Goal: Task Accomplishment & Management: Complete application form

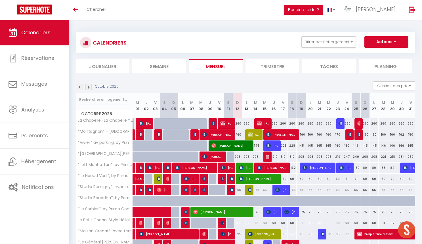
click at [387, 44] on button "Actions" at bounding box center [386, 41] width 44 height 11
click at [378, 54] on link "Nouvelle réservation" at bounding box center [380, 55] width 49 height 9
select select
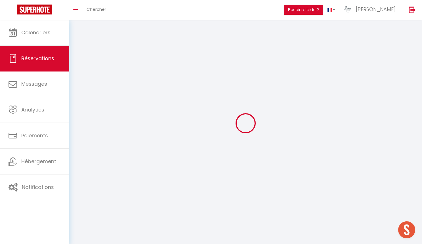
select select
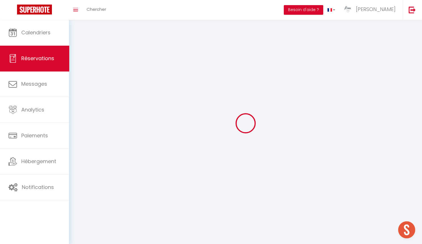
select select
checkbox input "false"
select select
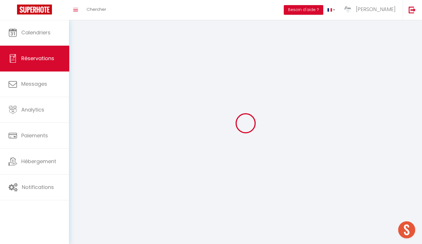
select select
checkbox input "false"
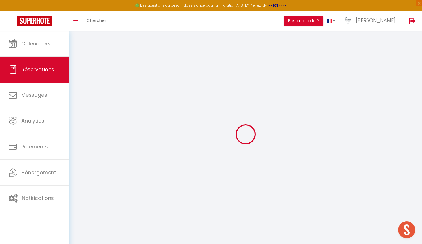
select select
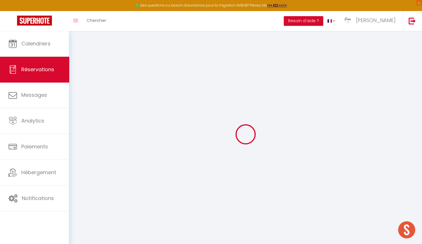
select select
checkbox input "false"
select select
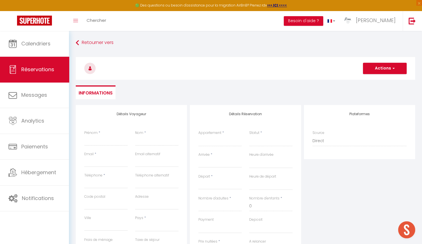
select select
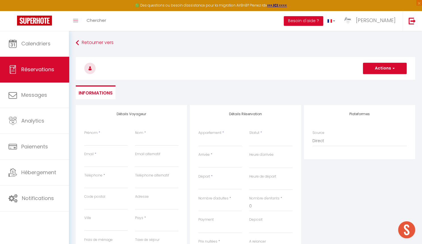
checkbox input "false"
select select
click at [99, 19] on span "Chercher" at bounding box center [97, 20] width 20 height 6
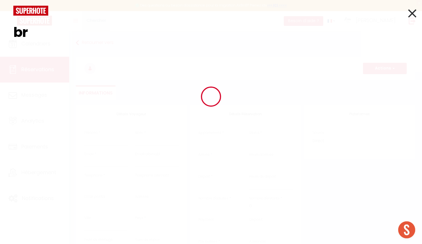
type input "b"
type input "k"
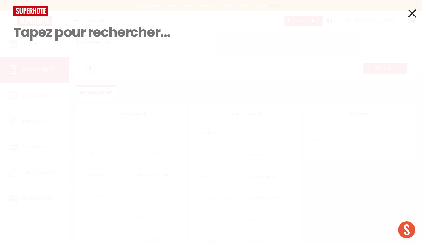
click at [416, 16] on div "Résultat de la recherche Id Appart Voyageur Checkin Checkout Nuits Pers. Platef…" at bounding box center [211, 122] width 422 height 244
click at [413, 15] on icon at bounding box center [412, 13] width 8 height 14
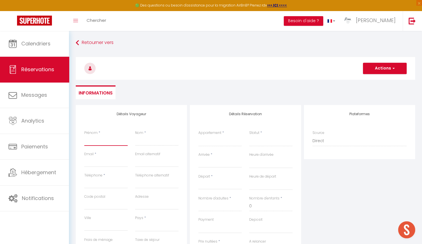
type input "B"
select select
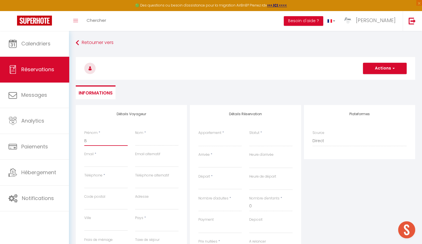
select select
checkbox input "false"
type input "Br"
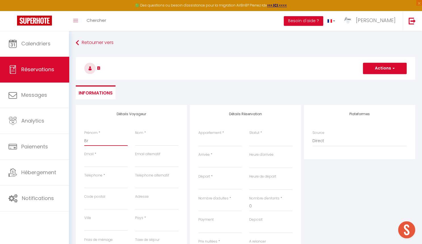
select select
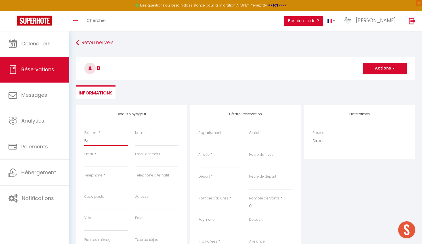
select select
checkbox input "false"
type input "Bry"
select select
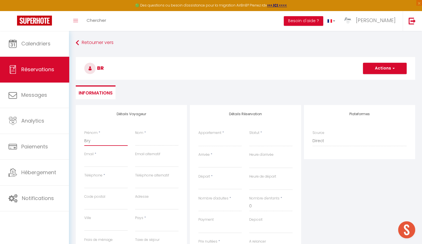
select select
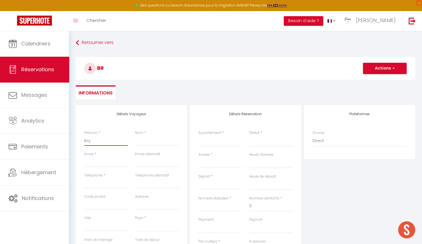
select select
checkbox input "false"
type input "Brya"
select select
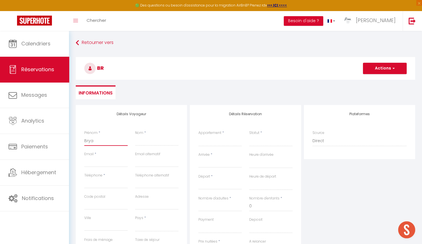
select select
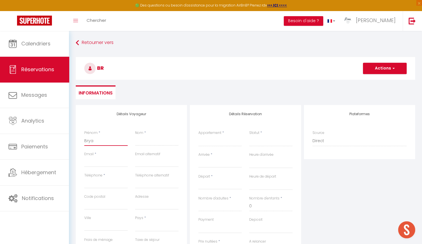
checkbox input "false"
type input "Bryan"
select select
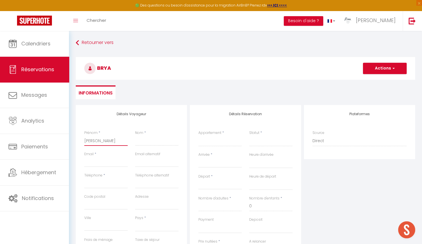
select select
checkbox input "false"
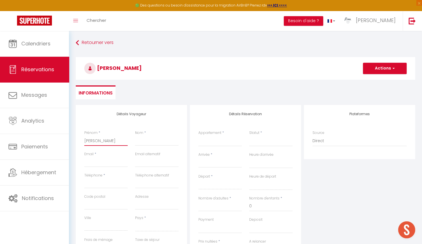
type input "Bryan"
type input "K"
select select
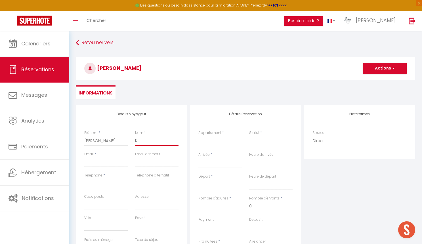
select select
checkbox input "false"
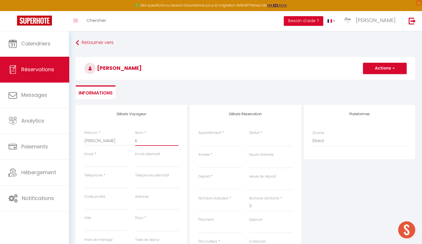
type input "Ku"
select select
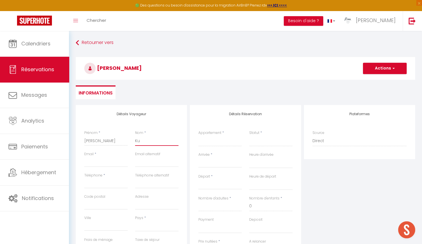
select select
checkbox input "false"
type input "Kur"
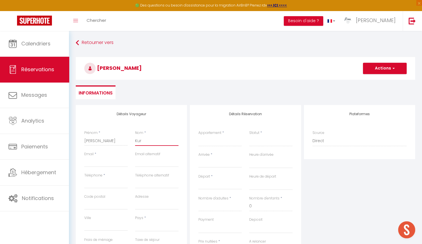
select select
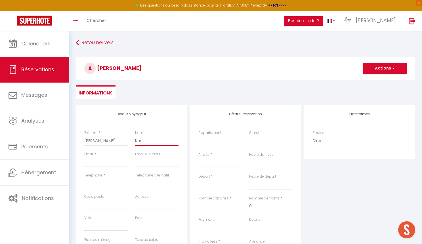
select select
checkbox input "false"
type input "Kurt"
select select
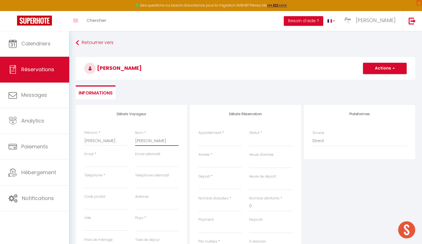
select select
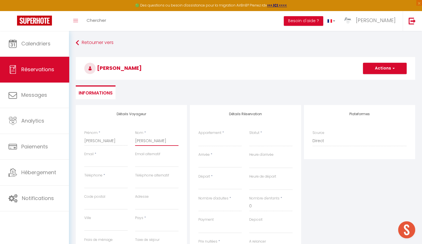
select select
checkbox input "false"
type input "Kurt"
type input "k"
select select
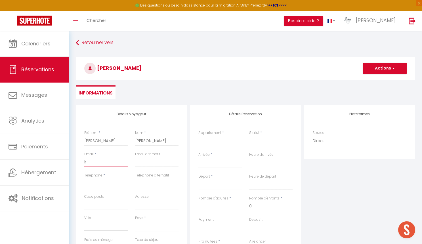
select select
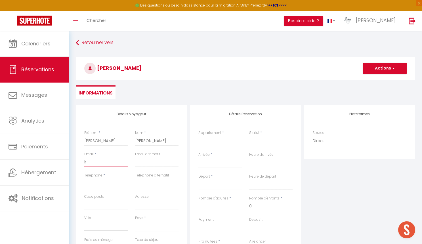
select select
checkbox input "false"
type input "ku"
select select
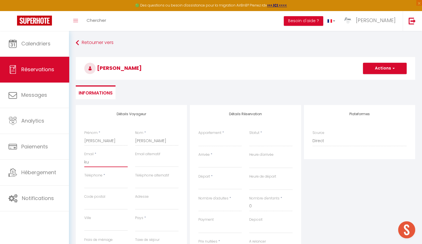
select select
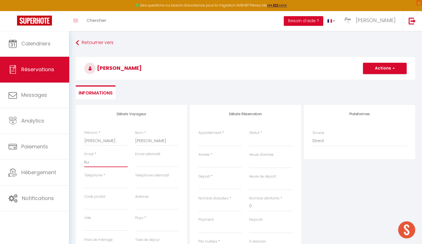
checkbox input "false"
type input "kur"
select select
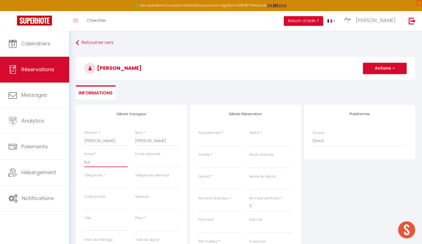
select select
checkbox input "false"
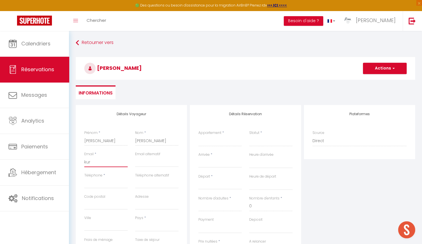
type input "kurt"
select select
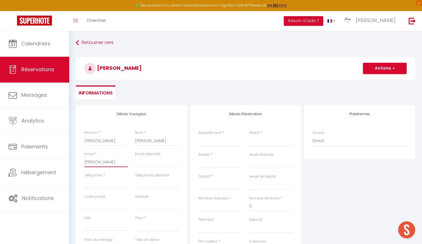
select select
checkbox input "false"
type input "kurts"
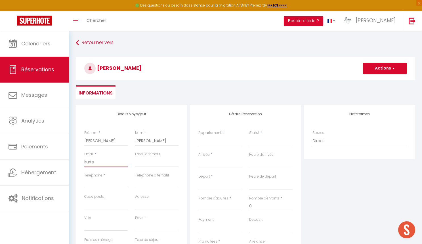
select select
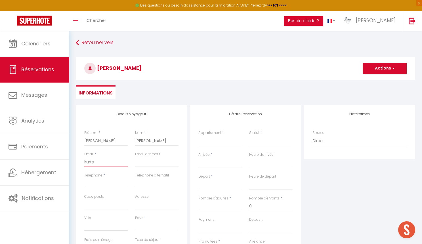
select select
checkbox input "false"
type input "kurtse"
select select
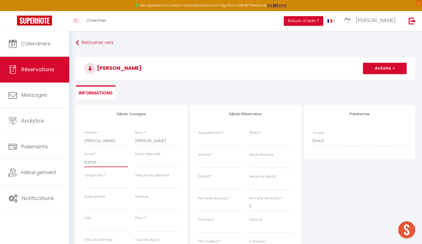
select select
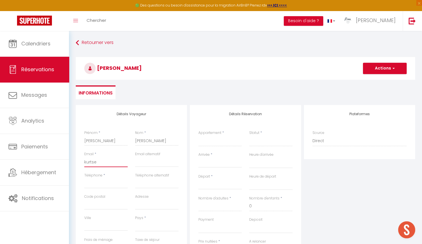
select select
checkbox input "false"
type input "kurtser"
select select
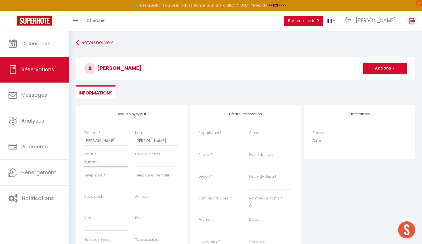
select select
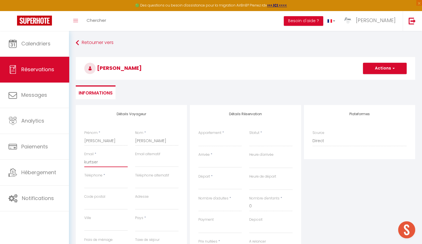
checkbox input "false"
type input "kurtserv"
select select
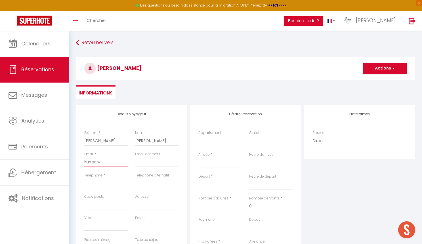
select select
checkbox input "false"
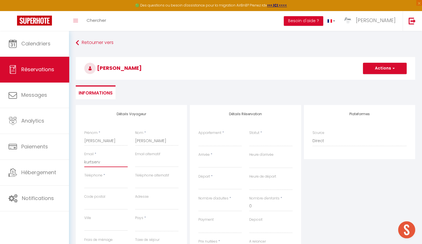
type input "kurtservi"
select select
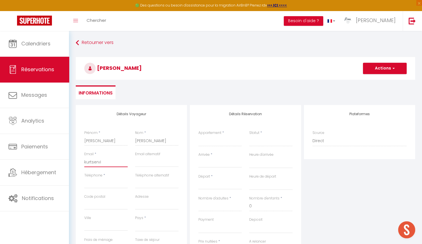
select select
click at [190, 229] on div "Détails Réservation Appartement * La Chapelle · La Chapelle * * * * *, Les Suit…" at bounding box center [245, 197] width 111 height 184
click at [263, 140] on select "Confirmé Non Confirmé Annulé Annulé par le voyageur No Show Request" at bounding box center [270, 141] width 43 height 11
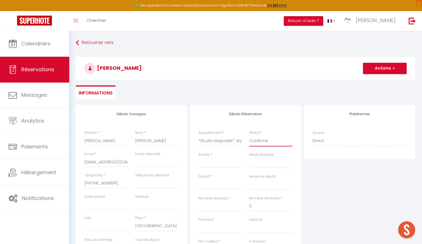
scroll to position [37, 0]
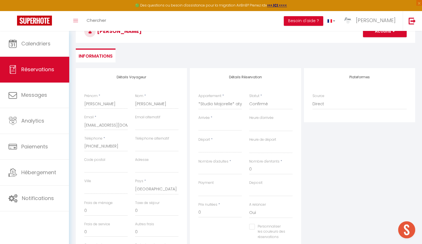
click at [214, 121] on div "< Oct 2025 > Dim Lun Mar Mer Jeu Ven Sam 1 2 3 4 5 6 7 8 9 10 11 12 13 14 15 16…" at bounding box center [219, 126] width 43 height 10
click at [207, 124] on input "Arrivée" at bounding box center [219, 126] width 43 height 7
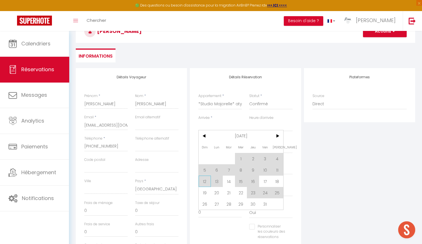
click at [205, 181] on span "12" at bounding box center [205, 181] width 12 height 11
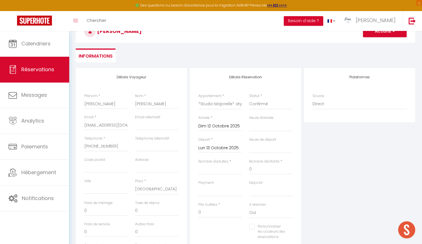
click at [213, 150] on input "Lun 13 Octobre 2025" at bounding box center [219, 147] width 43 height 7
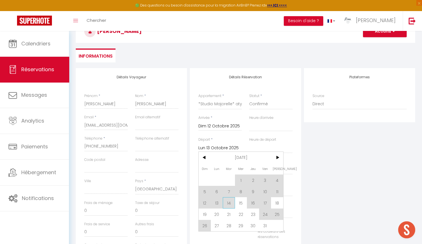
click at [230, 205] on span "14" at bounding box center [229, 202] width 12 height 11
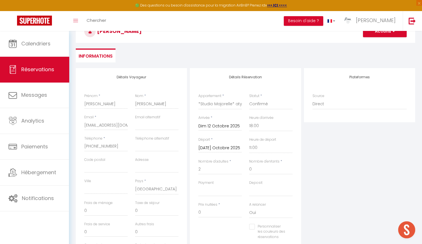
click at [234, 221] on div "Prix nuitées * 0" at bounding box center [220, 213] width 51 height 22
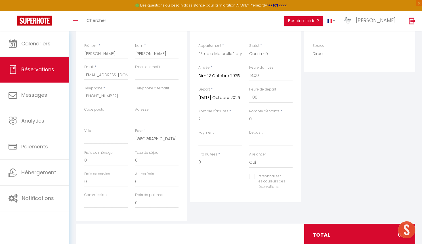
scroll to position [85, 0]
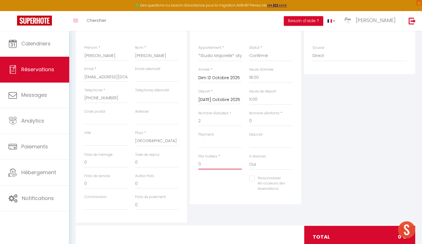
click at [198, 163] on input "0" at bounding box center [219, 164] width 43 height 10
click at [214, 178] on div "Personnaliser les couleurs des réservations #D7092E" at bounding box center [246, 187] width 102 height 22
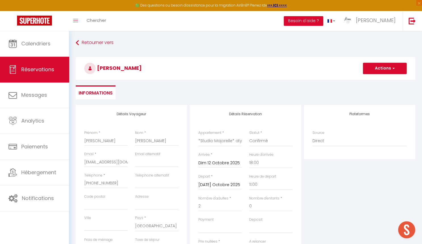
scroll to position [0, 0]
click at [392, 72] on button "Actions" at bounding box center [385, 68] width 44 height 11
click at [377, 81] on link "Enregistrer" at bounding box center [379, 80] width 45 height 7
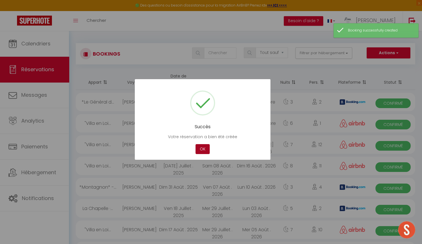
click at [204, 148] on button "OK" at bounding box center [203, 149] width 14 height 10
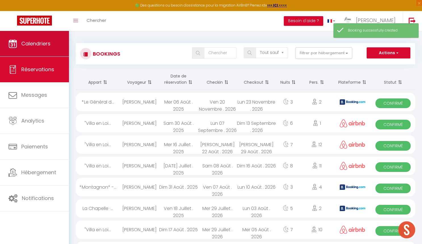
click at [53, 46] on link "Calendriers" at bounding box center [34, 44] width 69 height 26
